Goal: Information Seeking & Learning: Compare options

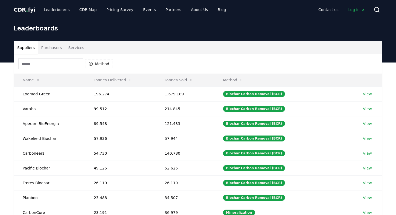
click at [71, 49] on button "Services" at bounding box center [76, 47] width 22 height 13
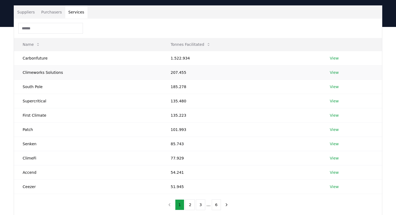
scroll to position [36, 0]
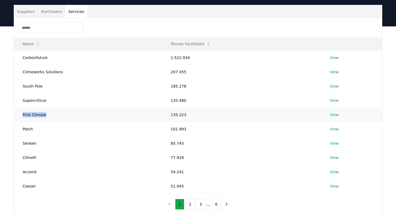
drag, startPoint x: 20, startPoint y: 114, endPoint x: 50, endPoint y: 114, distance: 30.2
click at [50, 114] on td "First Climate" at bounding box center [88, 114] width 148 height 14
copy td "First Climate"
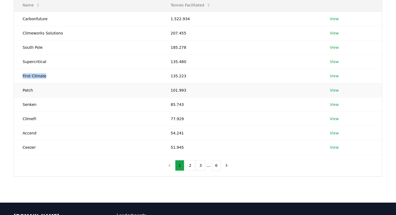
scroll to position [75, 0]
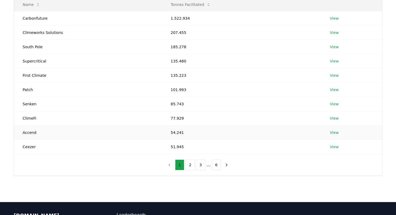
click at [29, 132] on td "Accend" at bounding box center [88, 132] width 148 height 14
copy td "Accend"
click at [188, 162] on button "2" at bounding box center [189, 164] width 9 height 11
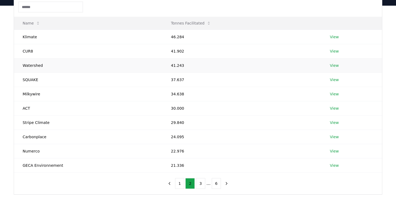
scroll to position [56, 0]
click at [31, 79] on td "SQUAKE" at bounding box center [88, 80] width 148 height 14
copy td "SQUAKE"
click at [25, 108] on td "ACT" at bounding box center [88, 108] width 148 height 14
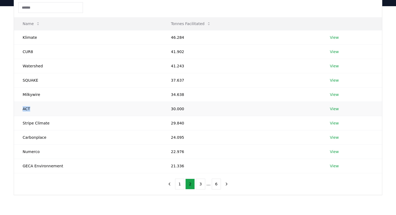
click at [25, 108] on td "ACT" at bounding box center [88, 108] width 148 height 14
copy td "ACT"
drag, startPoint x: 23, startPoint y: 135, endPoint x: 59, endPoint y: 134, distance: 36.1
click at [59, 134] on td "Carbonplace" at bounding box center [88, 137] width 148 height 14
copy td "Carbonplace"
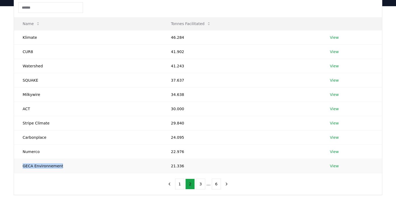
drag, startPoint x: 23, startPoint y: 165, endPoint x: 76, endPoint y: 165, distance: 53.0
click at [76, 166] on td "GECA Environnement" at bounding box center [88, 166] width 148 height 14
copy td "GECA Environnement"
click at [202, 182] on button "3" at bounding box center [200, 183] width 9 height 11
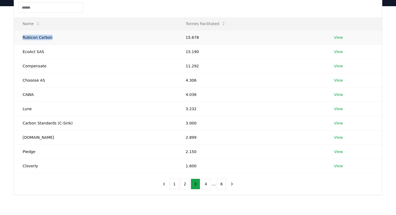
drag, startPoint x: 24, startPoint y: 40, endPoint x: 57, endPoint y: 40, distance: 33.7
click at [57, 40] on td "Rubicon Carbon" at bounding box center [95, 37] width 163 height 14
copy td "Rubicon Carbon"
click at [27, 152] on td "Pledge" at bounding box center [95, 151] width 163 height 14
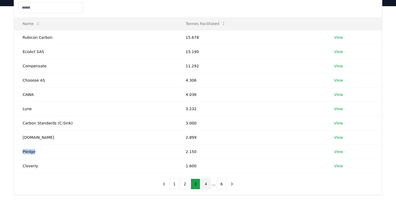
click at [206, 187] on button "4" at bounding box center [205, 183] width 9 height 11
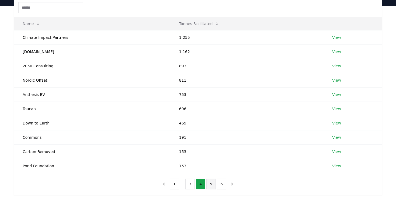
click at [212, 187] on button "5" at bounding box center [210, 183] width 9 height 11
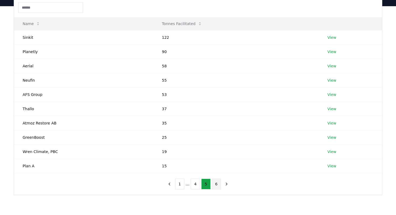
click at [215, 185] on button "6" at bounding box center [216, 183] width 9 height 11
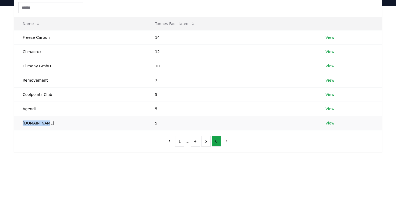
drag, startPoint x: 23, startPoint y: 121, endPoint x: 52, endPoint y: 121, distance: 28.3
click at [52, 121] on td "Minimum.eco" at bounding box center [80, 123] width 132 height 14
copy td "Minimum.eco"
click at [204, 141] on button "5" at bounding box center [205, 141] width 9 height 11
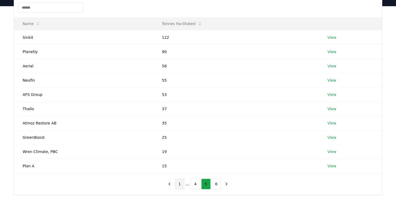
click at [178, 185] on button "1" at bounding box center [179, 183] width 9 height 11
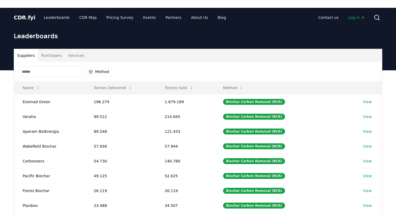
scroll to position [5, 0]
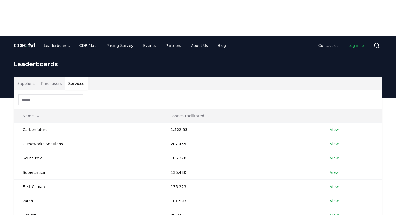
click at [79, 77] on button "Services" at bounding box center [76, 83] width 22 height 13
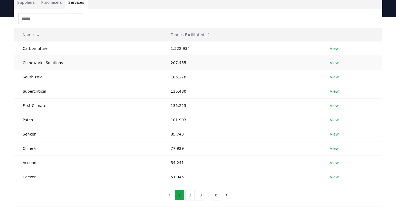
scroll to position [98, 0]
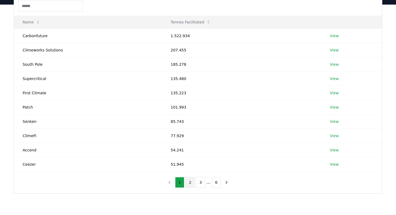
click at [190, 177] on button "2" at bounding box center [189, 182] width 9 height 11
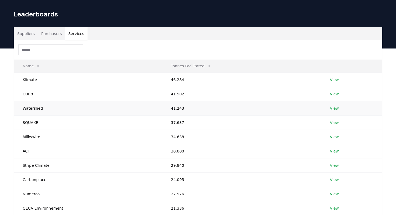
scroll to position [53, 0]
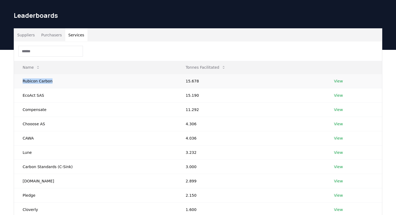
drag, startPoint x: 21, startPoint y: 37, endPoint x: 59, endPoint y: 41, distance: 38.7
click at [59, 74] on td "Rubicon Carbon" at bounding box center [95, 81] width 163 height 14
copy td "Rubicon Carbon"
click at [27, 188] on td "Pledge" at bounding box center [95, 195] width 163 height 14
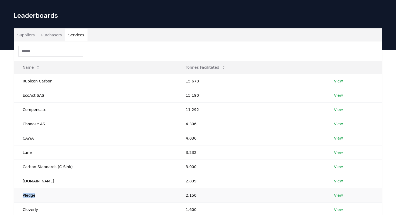
copy td "Pledge"
click at [29, 202] on td "Cloverly" at bounding box center [95, 209] width 163 height 14
copy td "Cloverly"
